Goal: Task Accomplishment & Management: Use online tool/utility

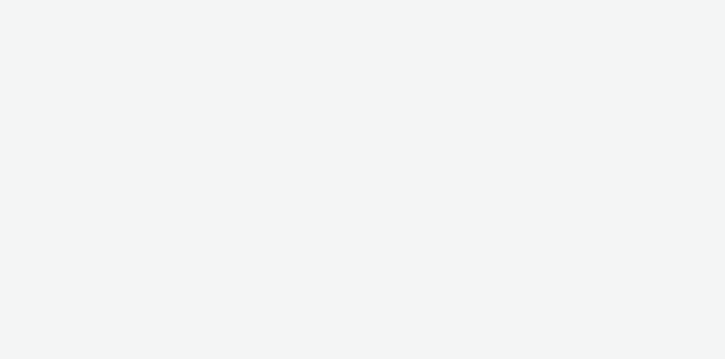
select select "c2295f28-7c96-446f-b279-53c23ee2b854"
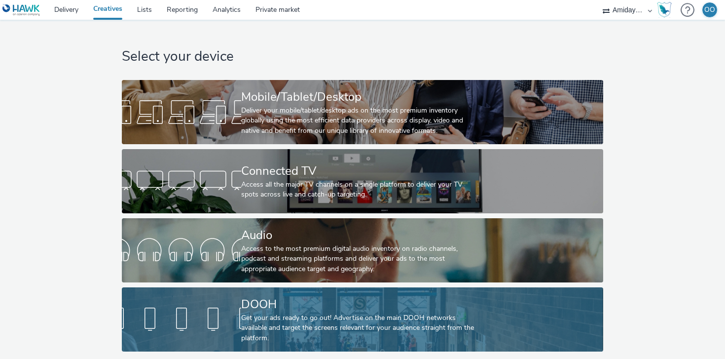
click at [282, 314] on div "Get your ads ready to go out! Advertise on the main DOOH networks available and…" at bounding box center [360, 328] width 239 height 30
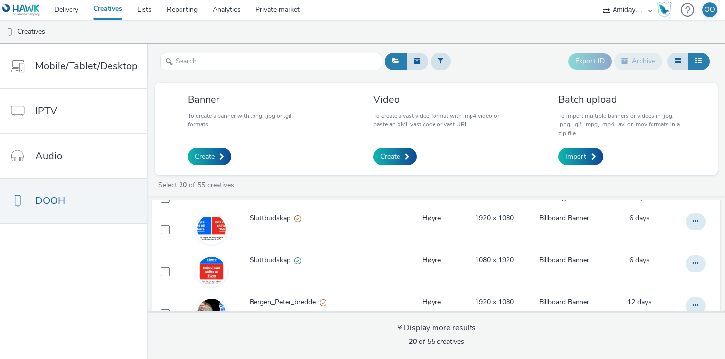
scroll to position [8, 0]
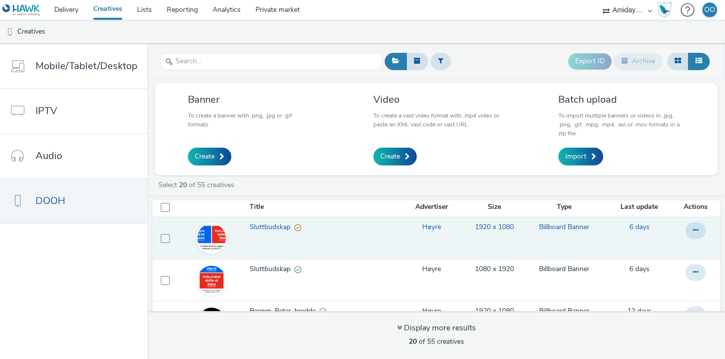
click at [267, 227] on span "Sluttbudskap" at bounding box center [272, 227] width 45 height 10
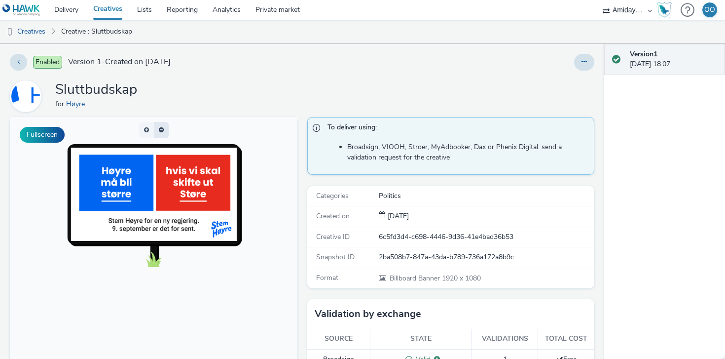
click at [160, 132] on button "button" at bounding box center [161, 130] width 15 height 16
click at [161, 130] on button "button" at bounding box center [161, 130] width 15 height 16
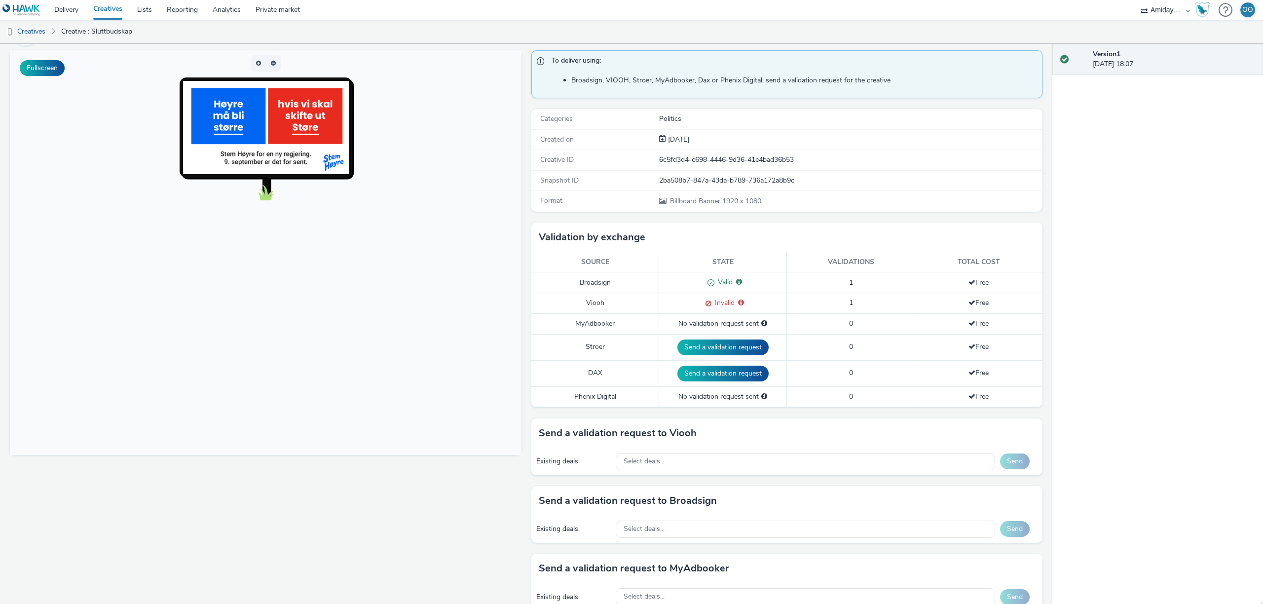
scroll to position [67, 0]
click at [77, 9] on link "Delivery" at bounding box center [66, 10] width 39 height 20
